Goal: Task Accomplishment & Management: Use online tool/utility

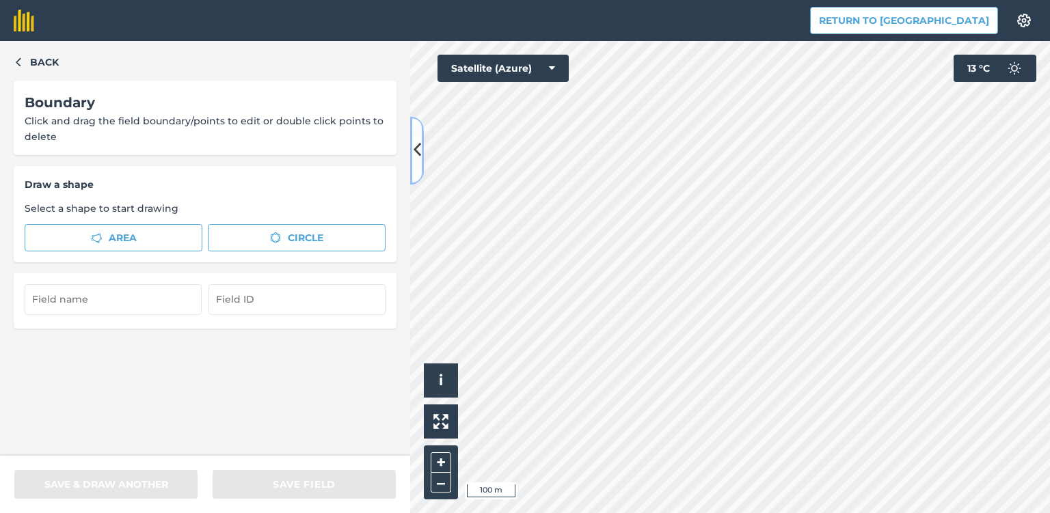
click at [419, 151] on icon at bounding box center [417, 151] width 8 height 24
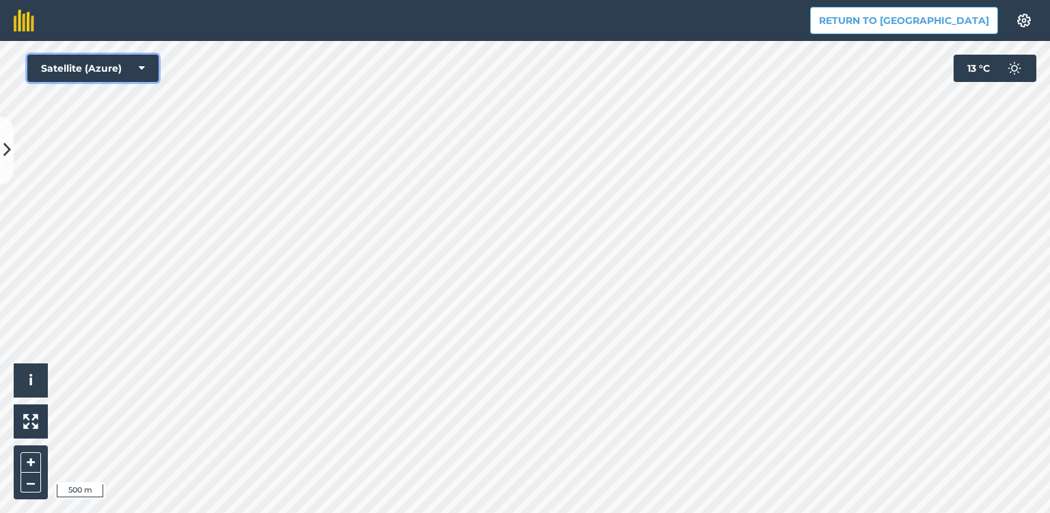
click at [144, 71] on icon at bounding box center [142, 69] width 6 height 14
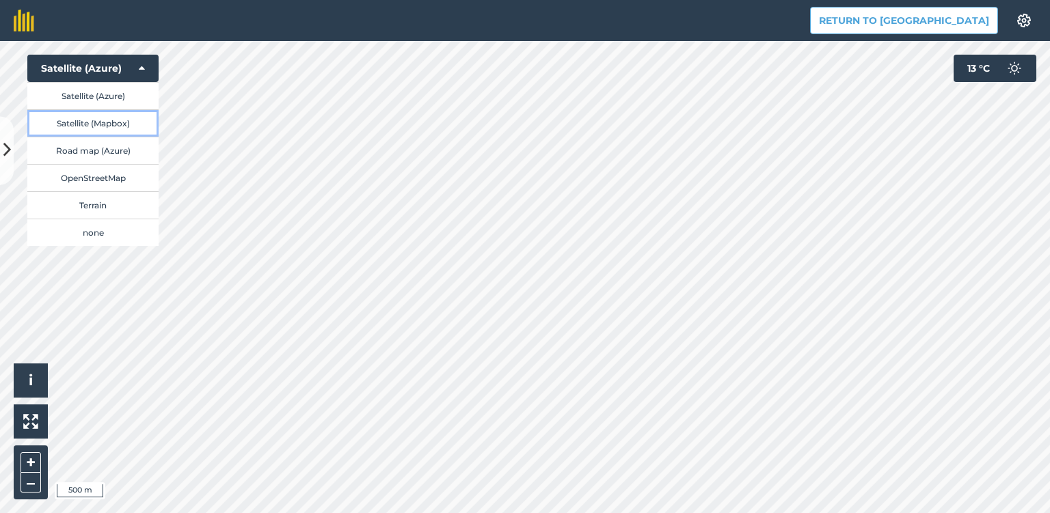
click at [133, 122] on button "Satellite (Mapbox)" at bounding box center [92, 122] width 131 height 27
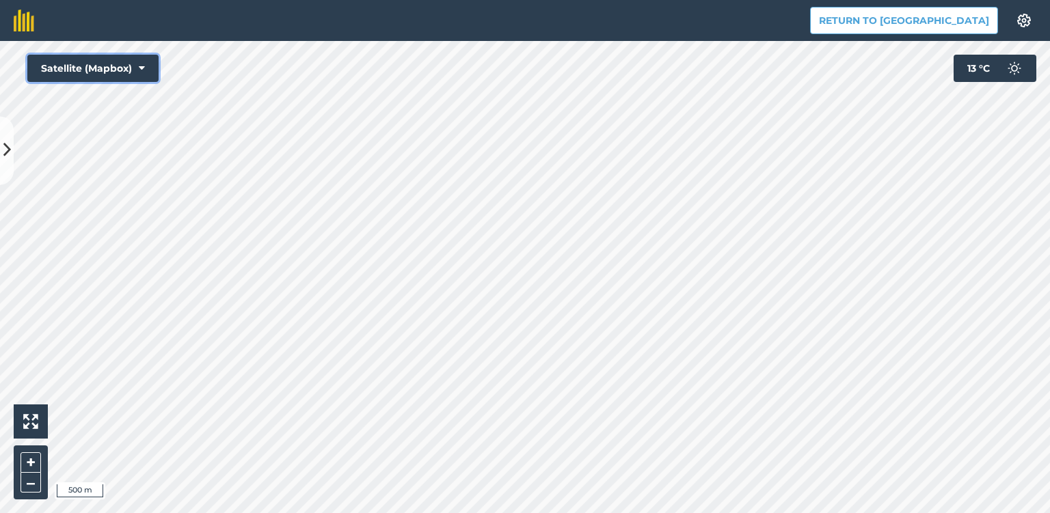
click at [141, 68] on icon at bounding box center [142, 69] width 6 height 14
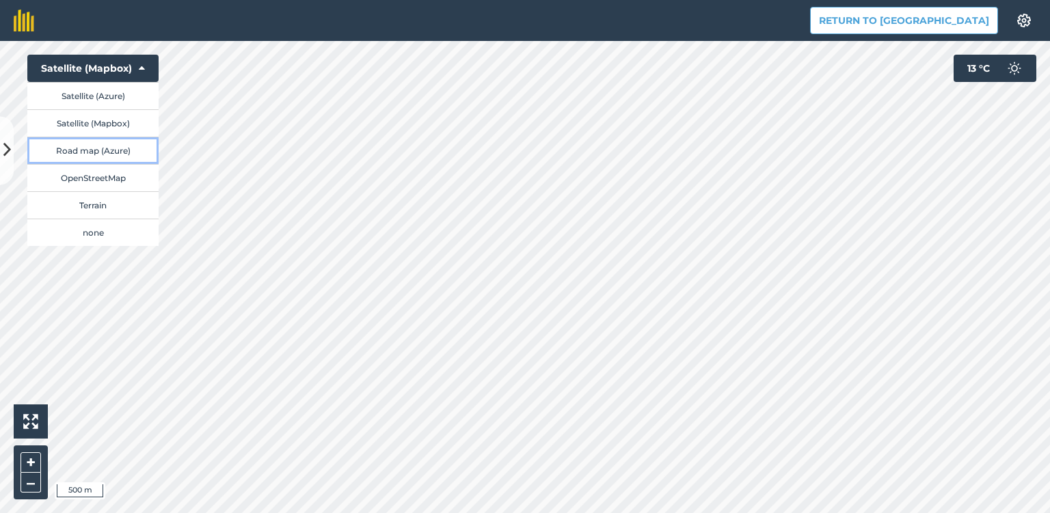
click at [125, 150] on button "Road map (Azure)" at bounding box center [92, 150] width 131 height 27
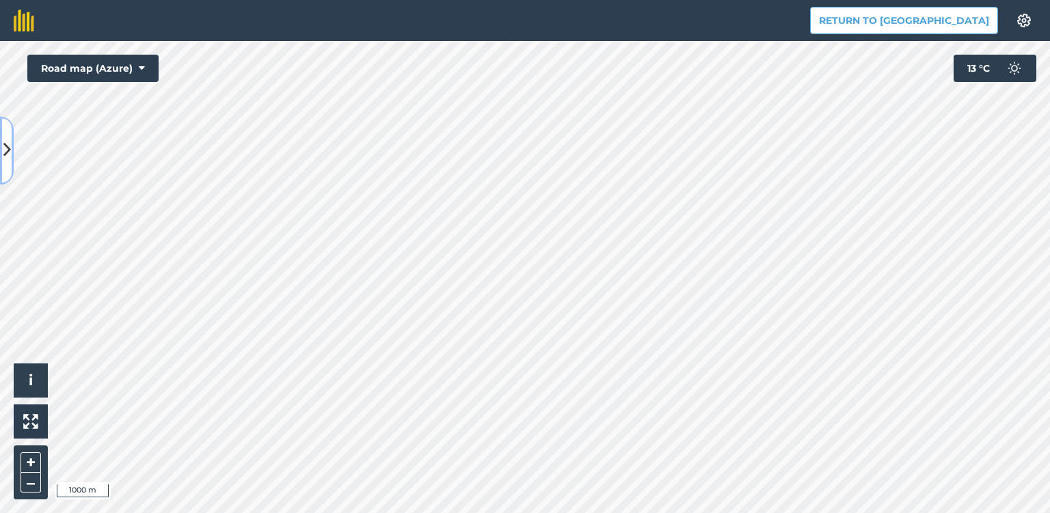
click at [5, 148] on icon at bounding box center [7, 151] width 8 height 24
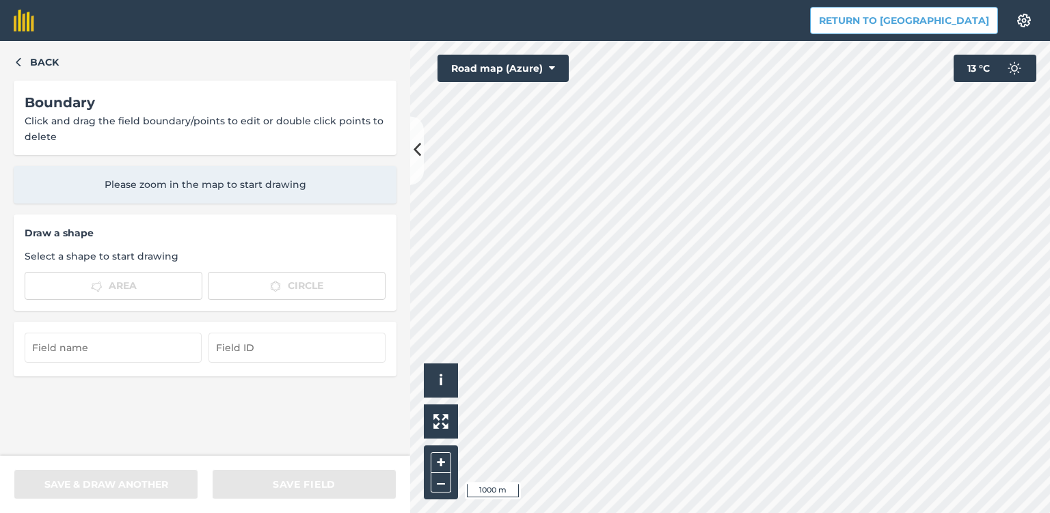
click at [136, 126] on div "Boundary Click and drag the field boundary/points to edit or double click point…" at bounding box center [205, 118] width 361 height 53
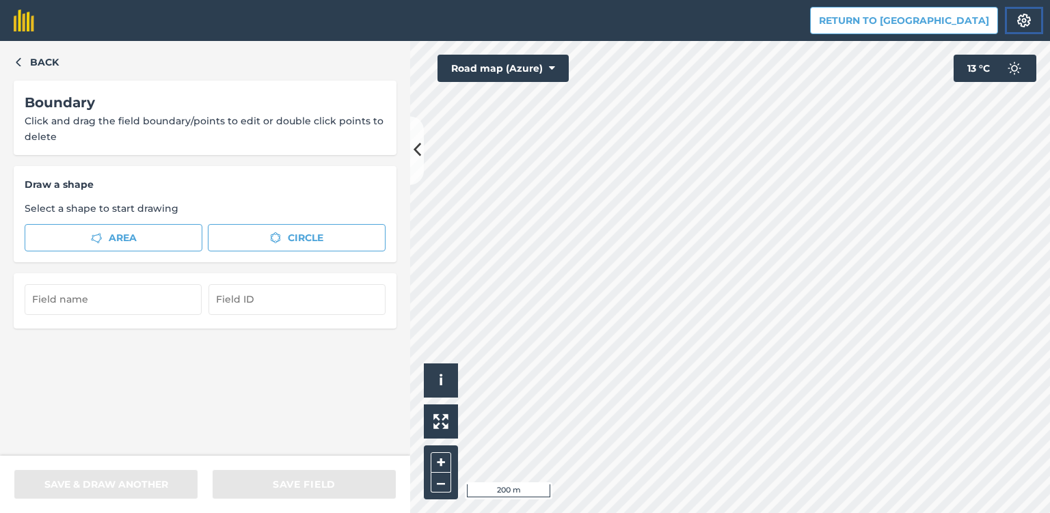
click at [1028, 19] on img at bounding box center [1023, 21] width 16 height 14
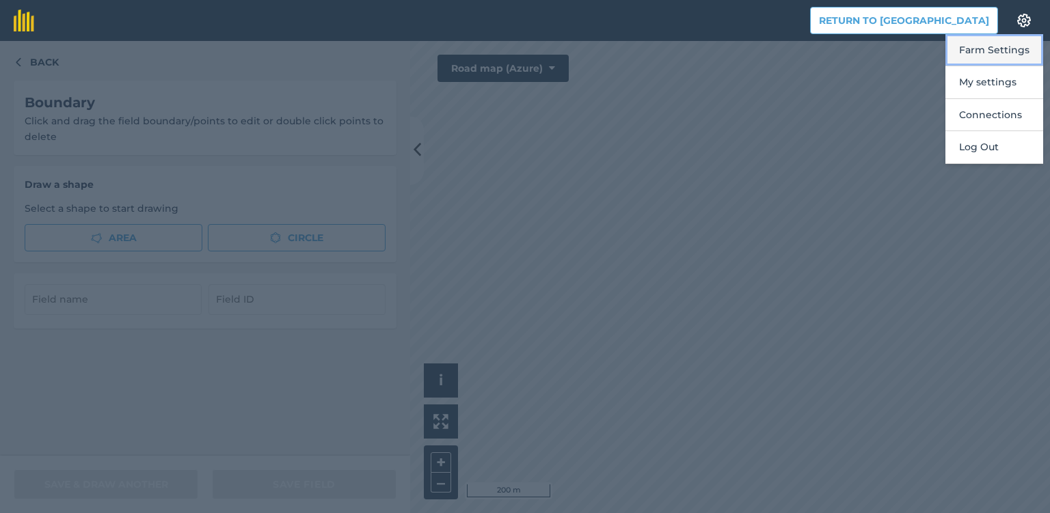
click at [1006, 48] on button "Farm Settings" at bounding box center [994, 50] width 98 height 32
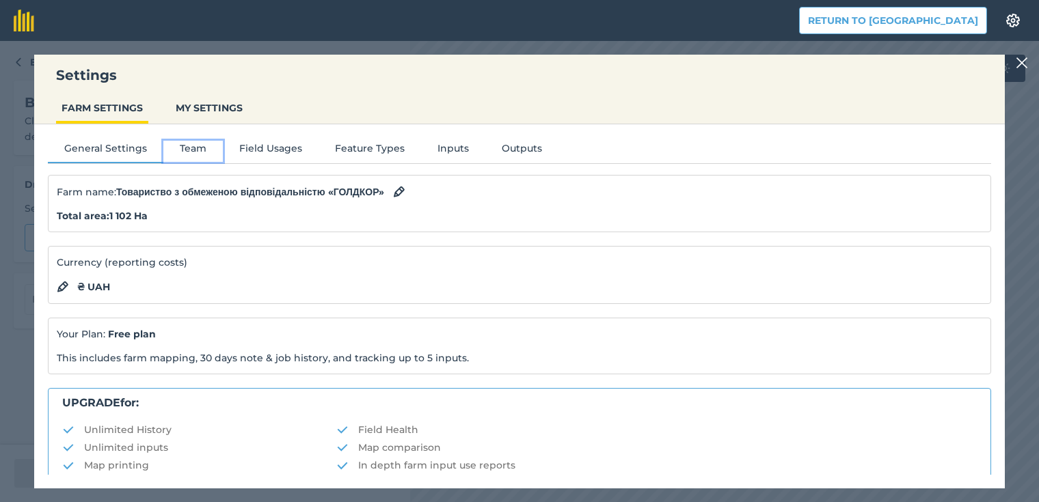
click at [202, 148] on button "Team" at bounding box center [192, 151] width 59 height 21
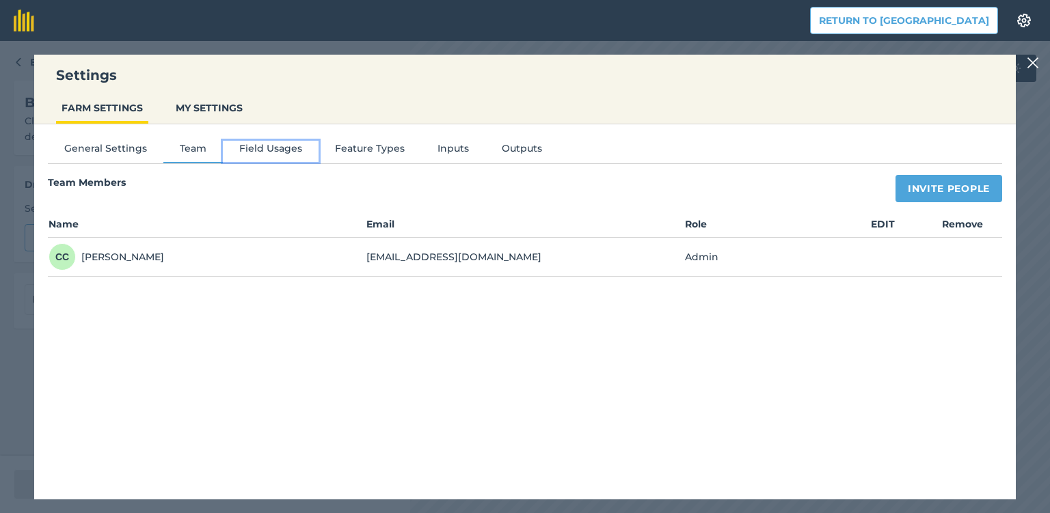
click at [249, 152] on button "Field Usages" at bounding box center [271, 151] width 96 height 21
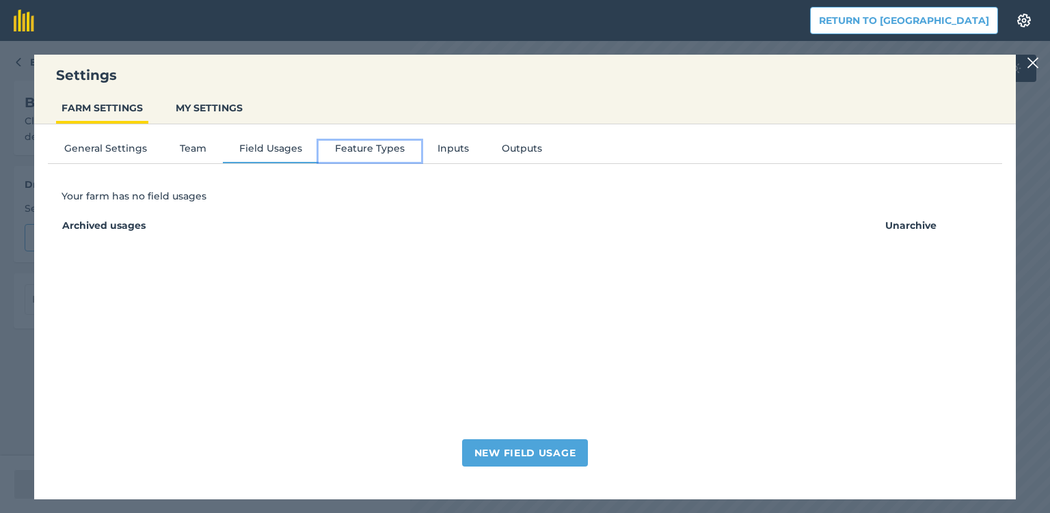
click at [365, 152] on button "Feature Types" at bounding box center [369, 151] width 103 height 21
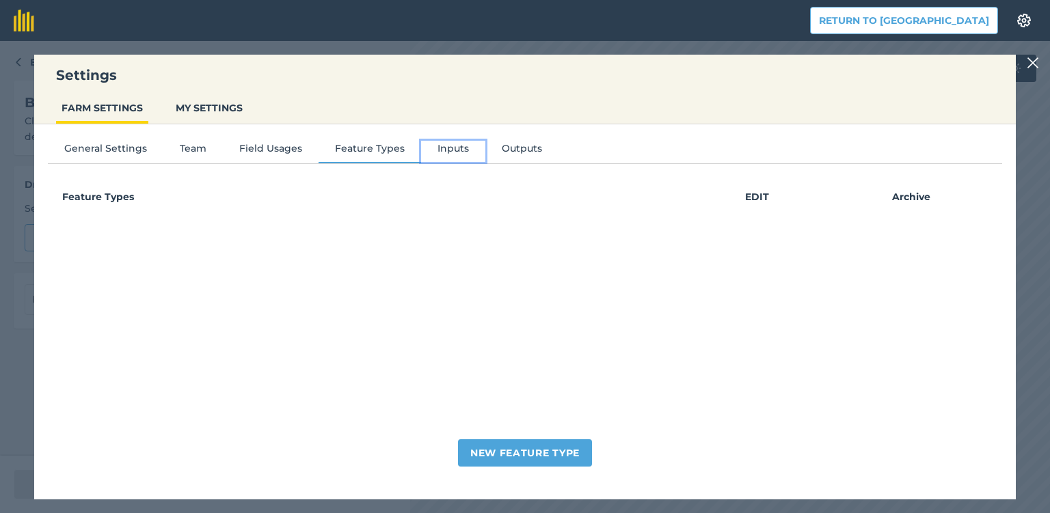
click at [466, 152] on button "Inputs" at bounding box center [453, 151] width 64 height 21
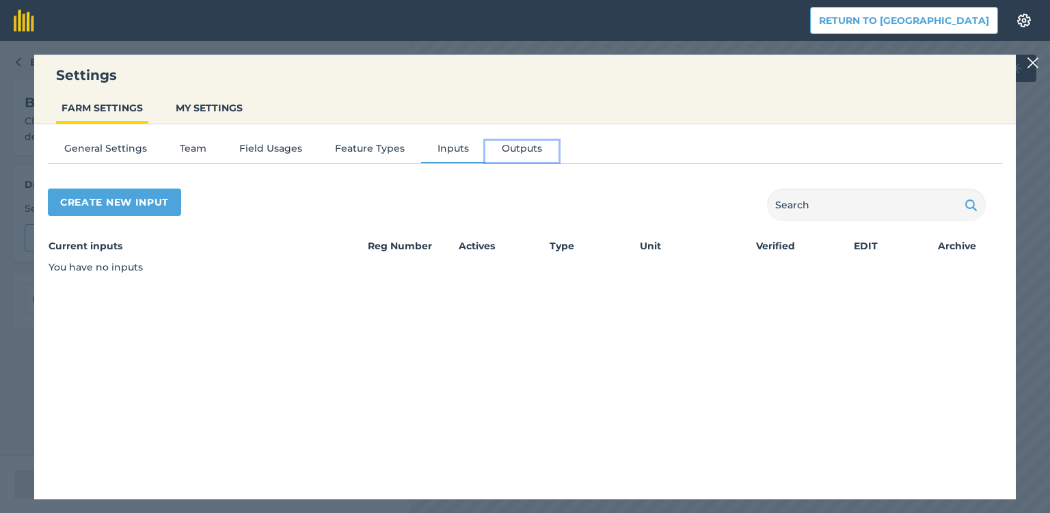
click at [505, 147] on button "Outputs" at bounding box center [521, 151] width 73 height 21
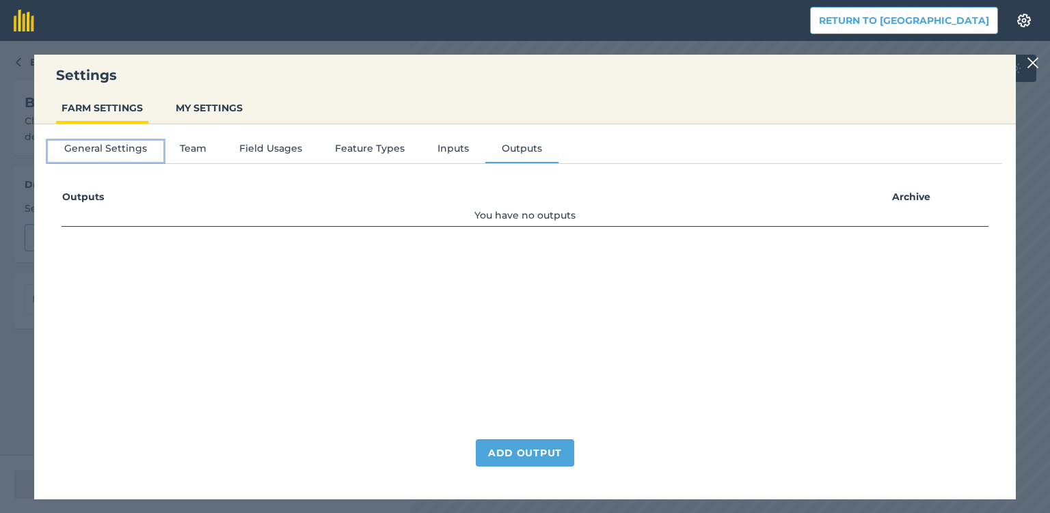
click at [107, 149] on button "General Settings" at bounding box center [105, 151] width 115 height 21
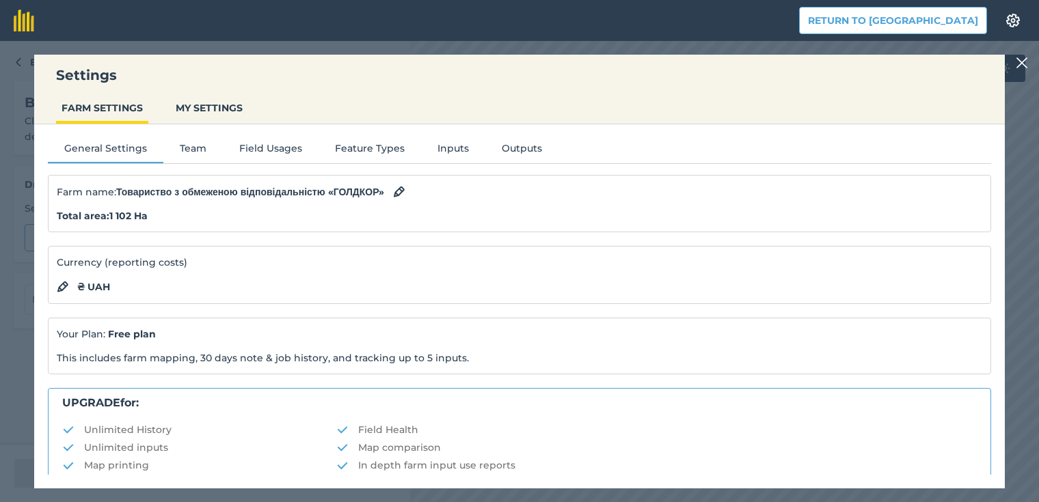
click at [1028, 62] on img at bounding box center [1021, 63] width 12 height 16
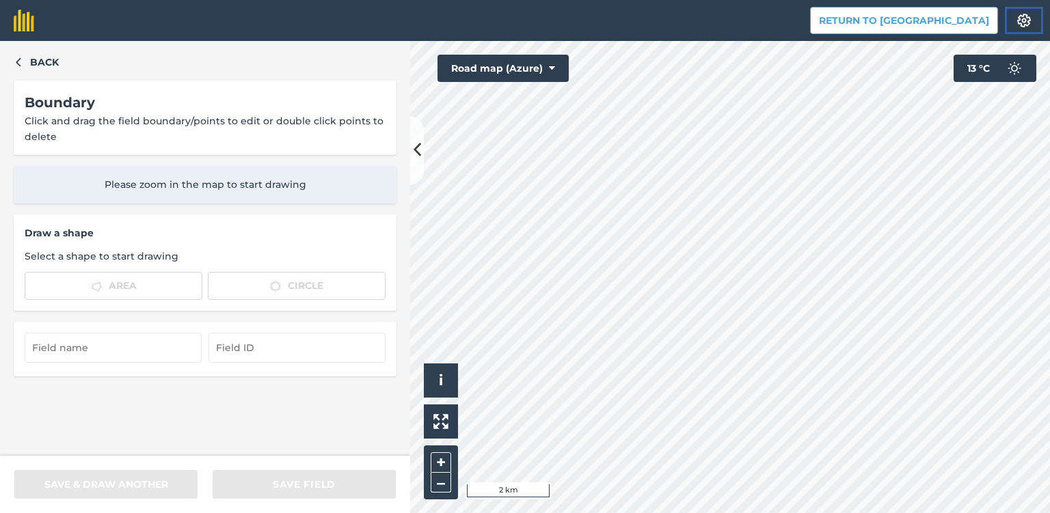
click at [1021, 19] on img at bounding box center [1023, 21] width 16 height 14
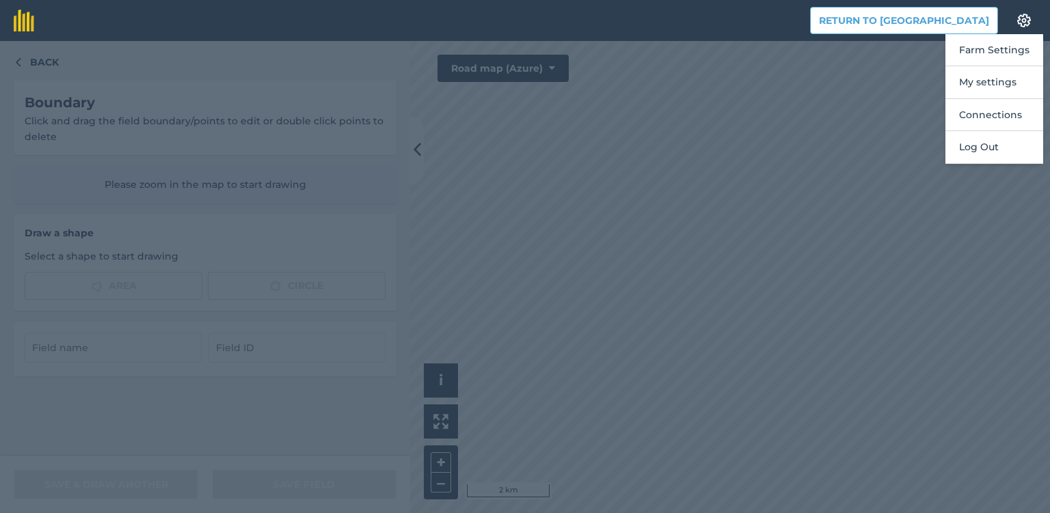
click at [700, 111] on div at bounding box center [525, 277] width 1050 height 472
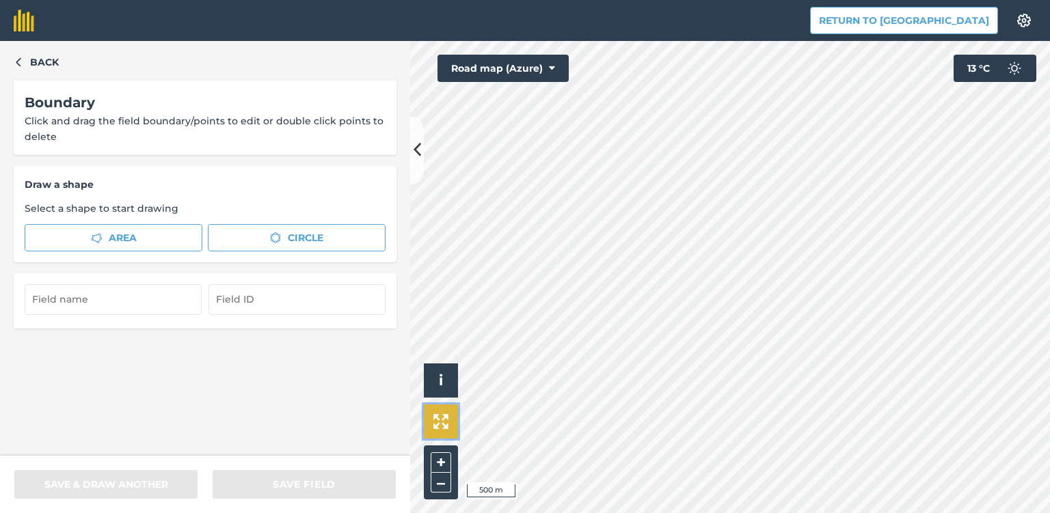
click at [435, 423] on img at bounding box center [440, 421] width 15 height 15
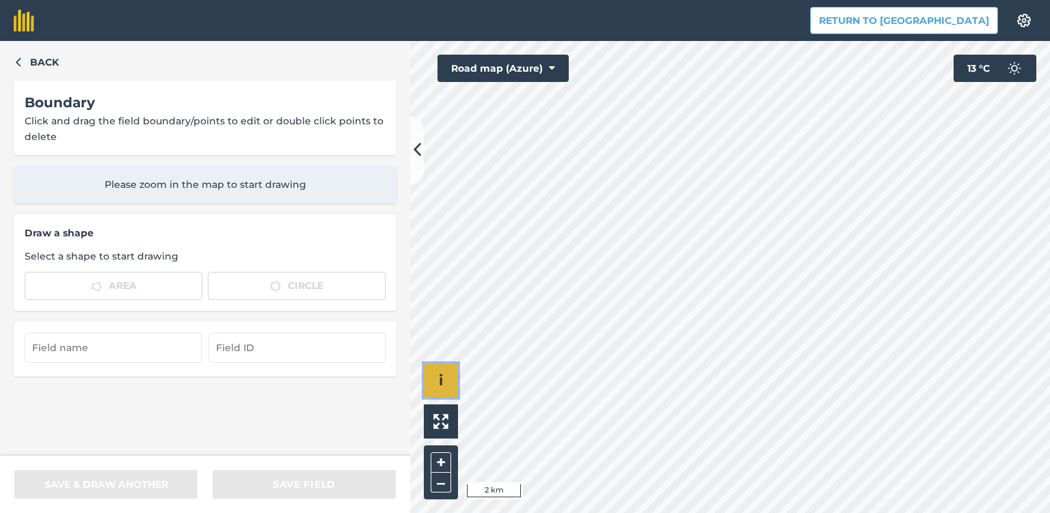
click at [439, 386] on span "i" at bounding box center [441, 380] width 4 height 17
click at [446, 383] on button "›" at bounding box center [441, 381] width 34 height 34
click at [435, 483] on button "–" at bounding box center [441, 483] width 21 height 20
